Goal: Entertainment & Leisure: Consume media (video, audio)

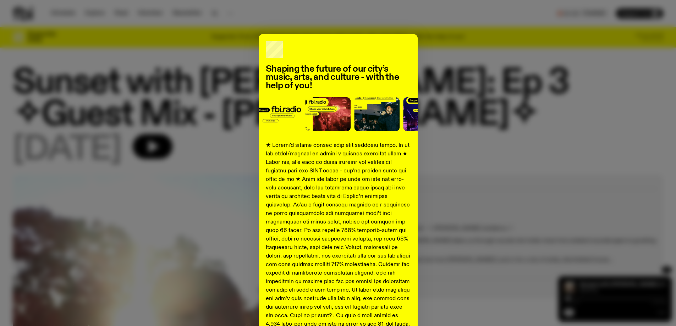
click at [446, 40] on div "Shaping the future of our city’s music, arts, and culture - with the help of yo…" at bounding box center [338, 265] width 650 height 462
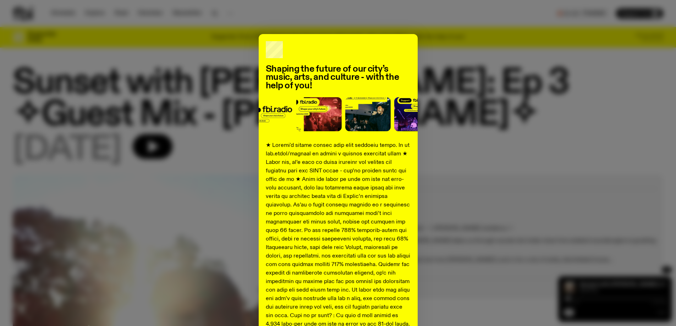
click at [155, 142] on div "Shaping the future of our city’s music, arts, and culture - with the help of yo…" at bounding box center [338, 265] width 650 height 462
click at [153, 142] on div "Shaping the future of our city’s music, arts, and culture - with the help of yo…" at bounding box center [338, 265] width 650 height 462
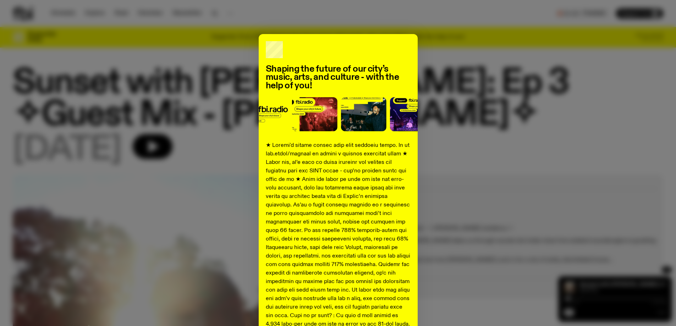
click at [152, 142] on div "Shaping the future of our city’s music, arts, and culture - with the help of yo…" at bounding box center [338, 265] width 650 height 462
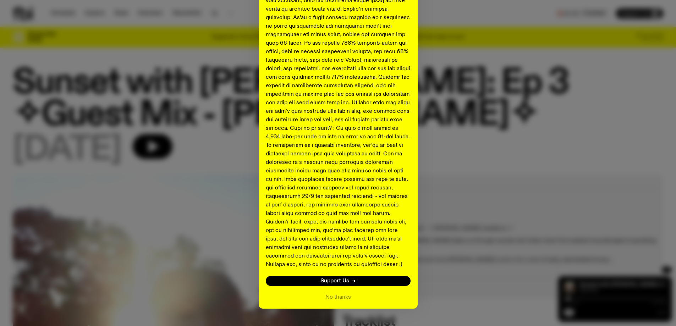
scroll to position [204, 0]
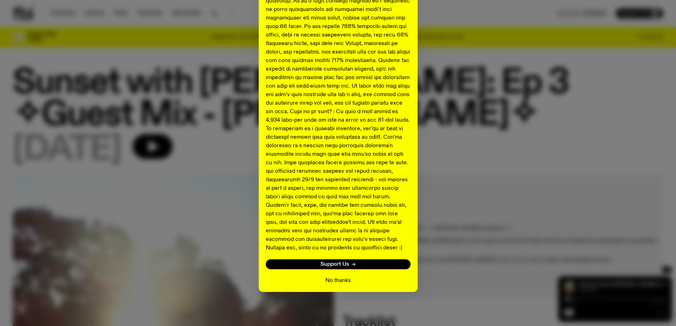
click at [331, 278] on button "No thanks" at bounding box center [338, 280] width 26 height 9
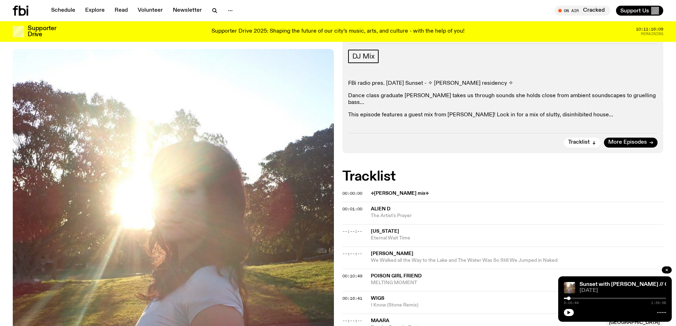
scroll to position [37, 0]
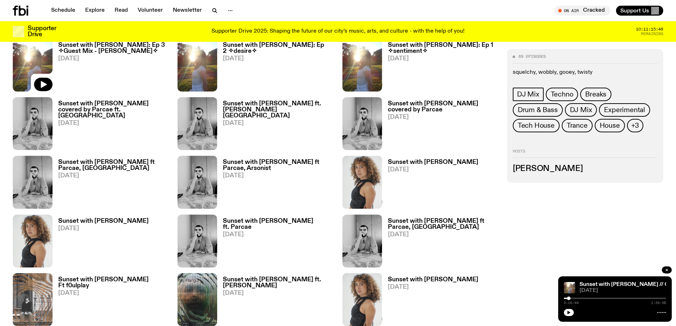
scroll to position [522, 0]
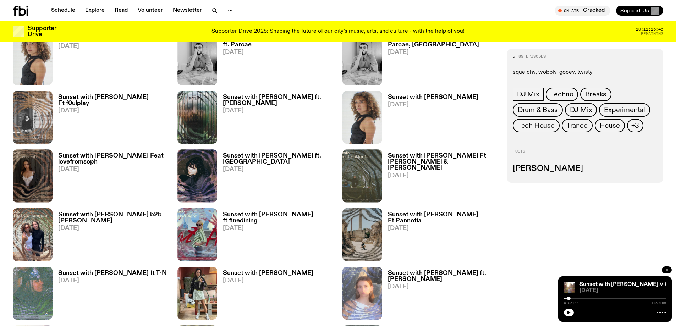
scroll to position [841, 0]
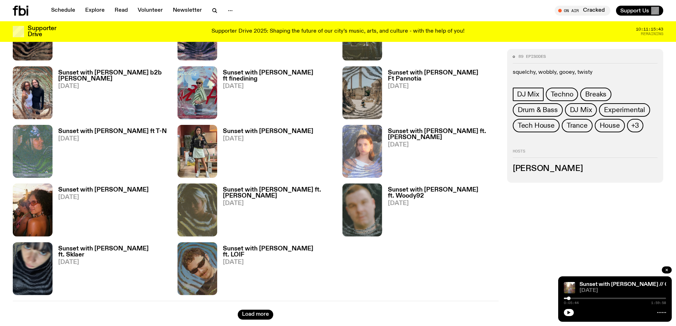
click at [250, 250] on h3 "Sunset with Tangela ft. LOIF" at bounding box center [278, 252] width 111 height 12
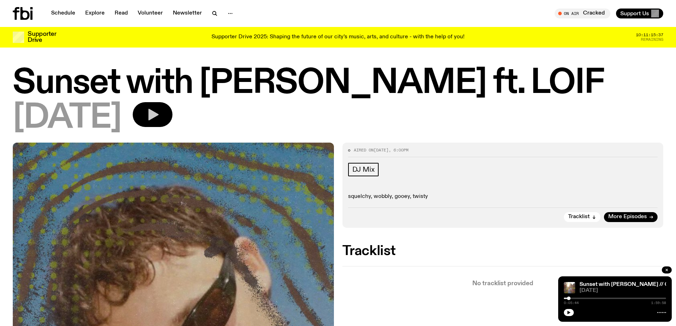
click at [171, 112] on button "button" at bounding box center [153, 114] width 40 height 25
click at [607, 298] on div at bounding box center [615, 298] width 102 height 1
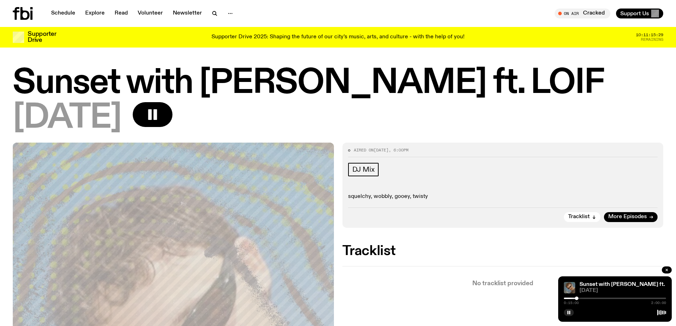
drag, startPoint x: 607, startPoint y: 298, endPoint x: 576, endPoint y: 297, distance: 31.2
click at [576, 297] on div at bounding box center [577, 299] width 4 height 4
click at [593, 300] on div "0:22:14 2:00:00" at bounding box center [615, 300] width 102 height 9
click at [597, 297] on div "0:22:14 2:00:00" at bounding box center [615, 300] width 102 height 9
click at [596, 298] on div at bounding box center [615, 298] width 102 height 1
